Goal: Task Accomplishment & Management: Manage account settings

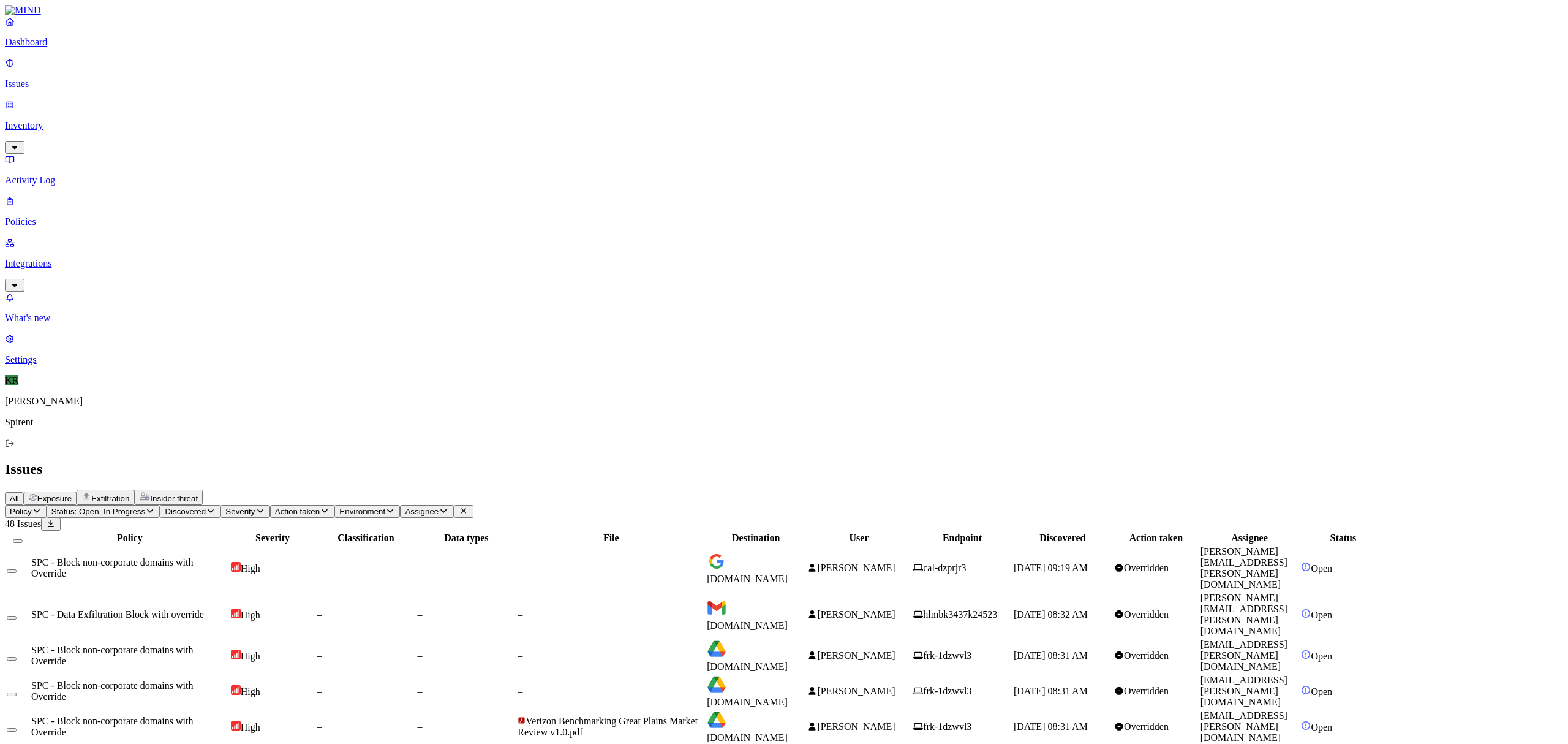
click at [67, 48] on link "Dashboard" at bounding box center [784, 31] width 1559 height 32
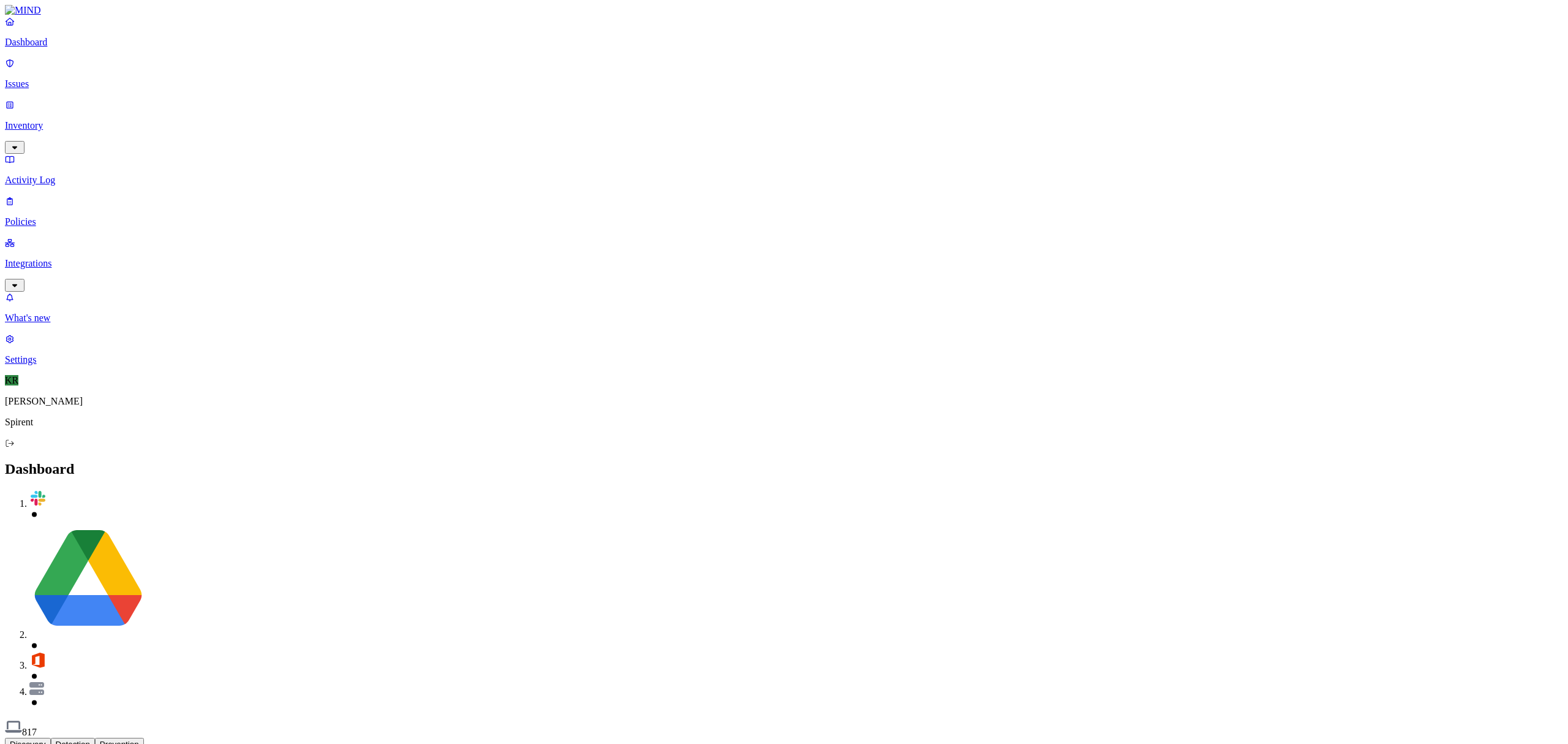
click at [95, 738] on button "Detection" at bounding box center [73, 744] width 44 height 13
click at [51, 738] on button "Discovery" at bounding box center [27, 744] width 46 height 13
click at [144, 738] on button "Prevention" at bounding box center [119, 744] width 49 height 13
drag, startPoint x: 47, startPoint y: 79, endPoint x: 79, endPoint y: 92, distance: 34.5
click at [47, 79] on p "Issues" at bounding box center [784, 84] width 1559 height 11
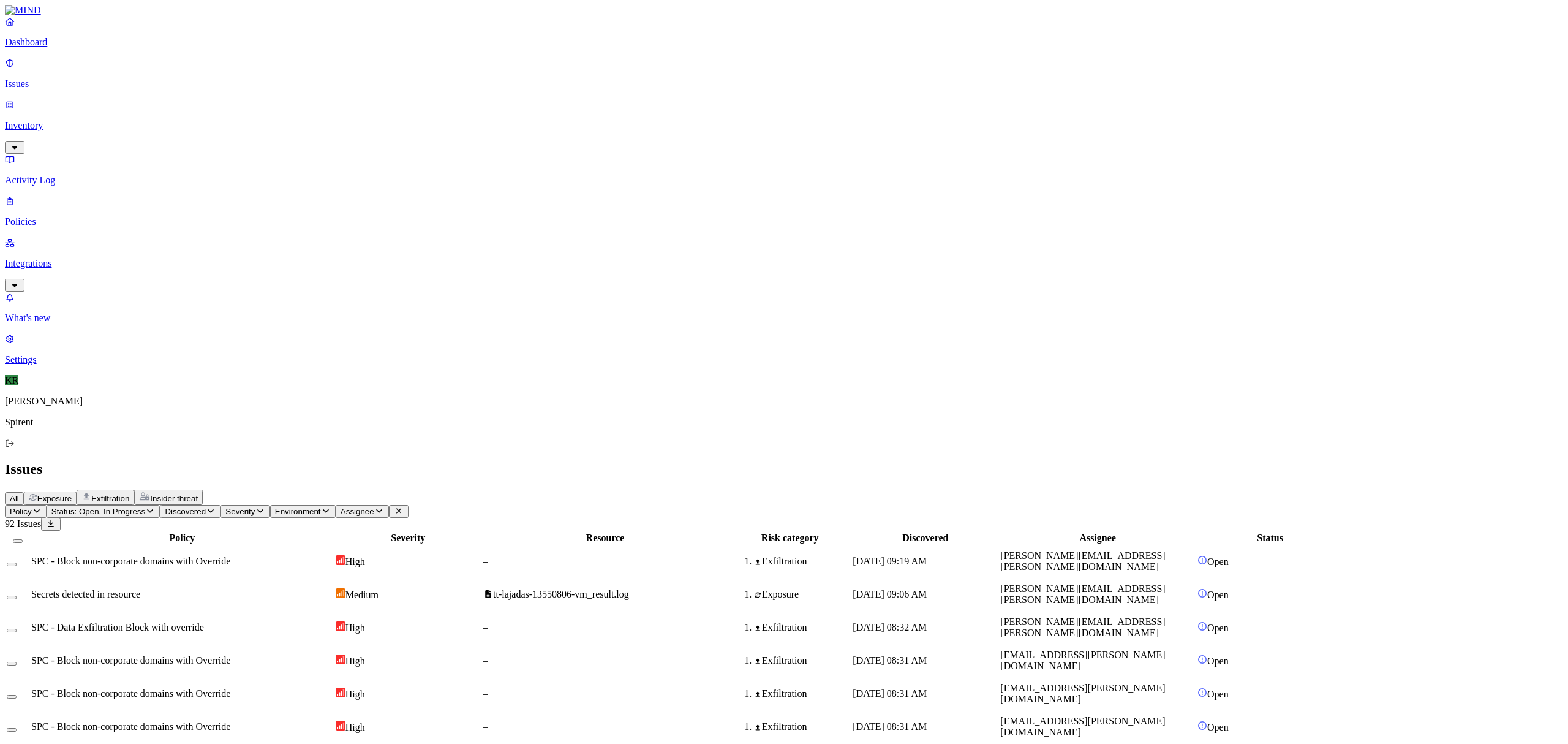
click at [145, 507] on span "Status: Open, In Progress" at bounding box center [99, 511] width 94 height 9
click at [222, 183] on button "button" at bounding box center [227, 185] width 10 height 4
